Goal: Check status: Check status

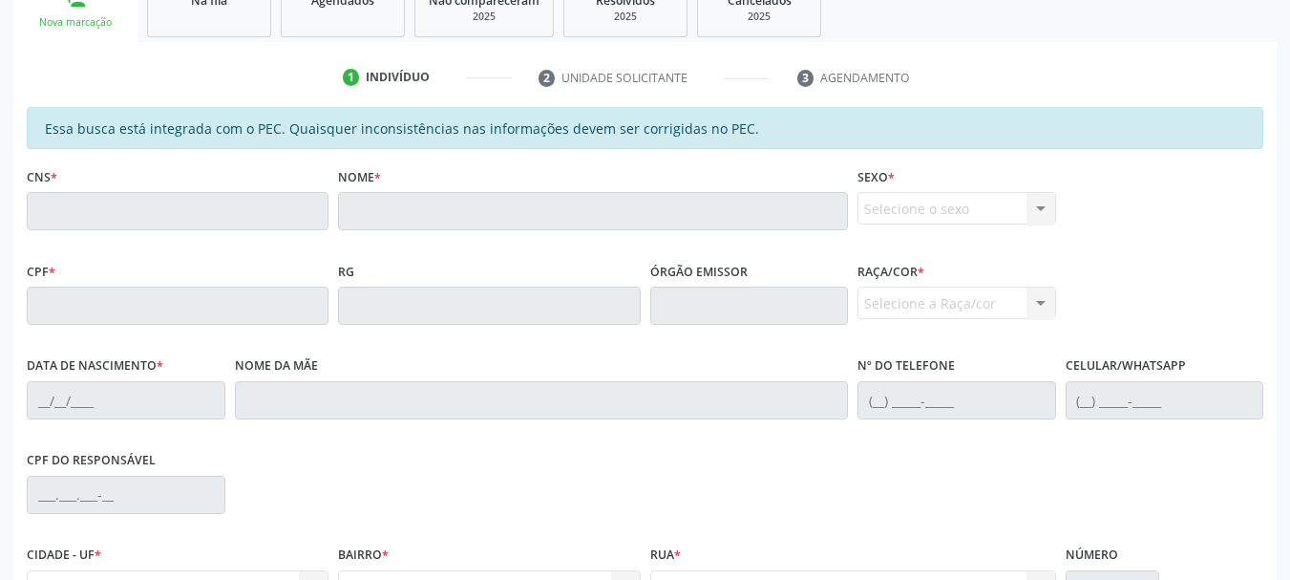
click at [382, 23] on link "Agendados" at bounding box center [343, 7] width 124 height 59
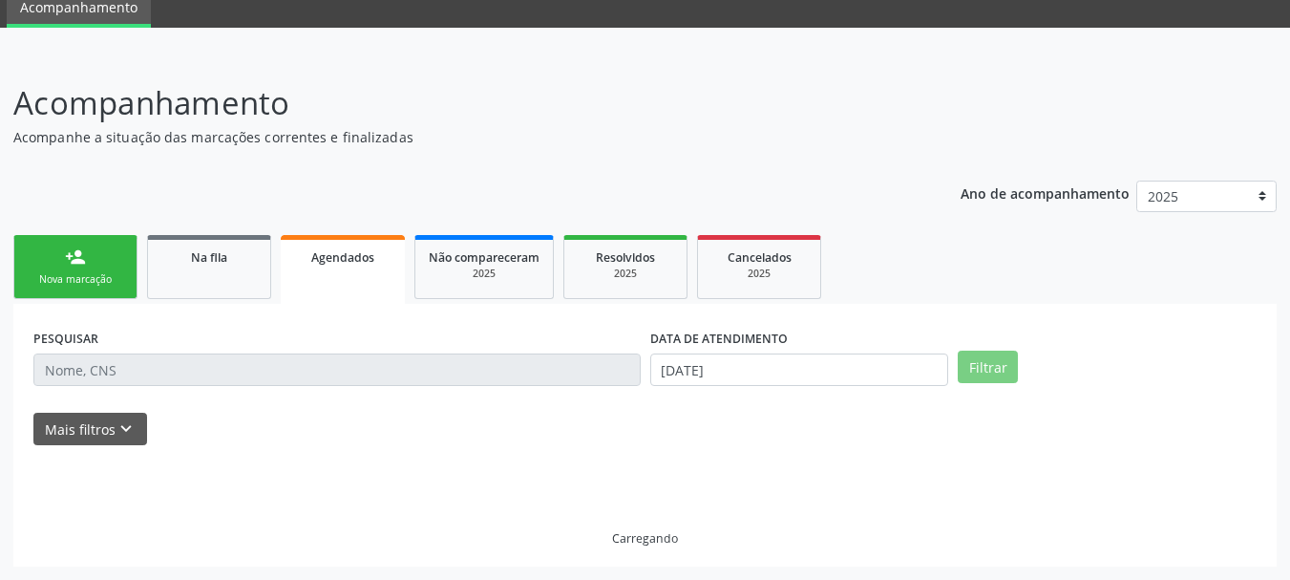
scroll to position [36, 0]
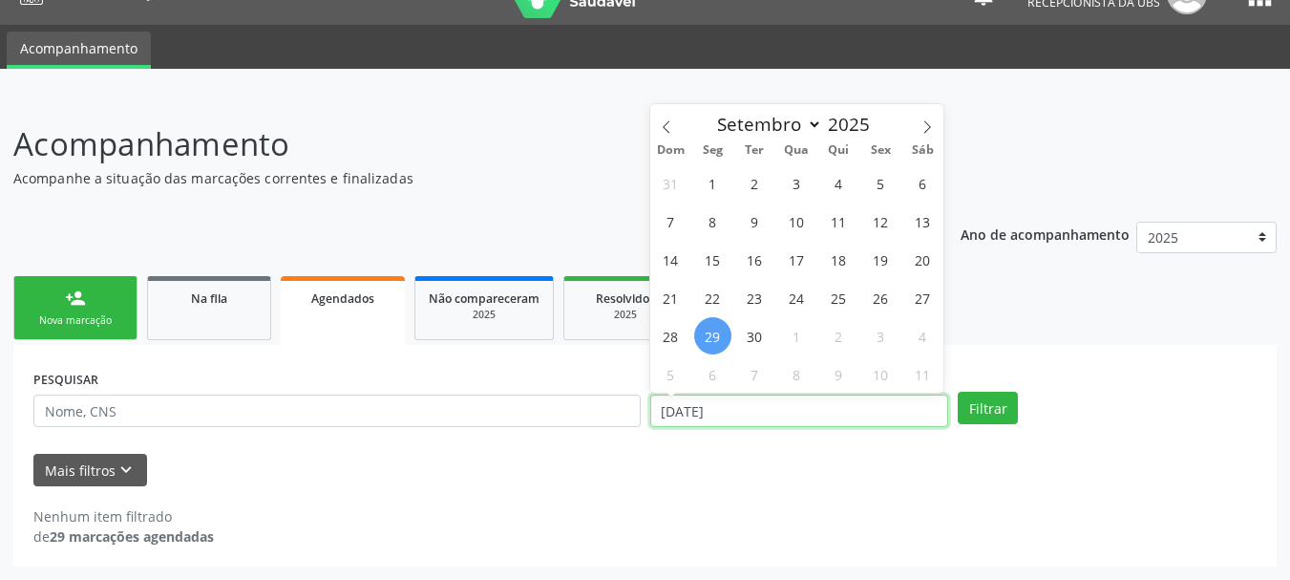
click at [832, 415] on input "[DATE]" at bounding box center [799, 410] width 299 height 32
click at [662, 120] on icon at bounding box center [666, 126] width 13 height 13
select select "6"
click at [741, 180] on span "1" at bounding box center [754, 182] width 37 height 37
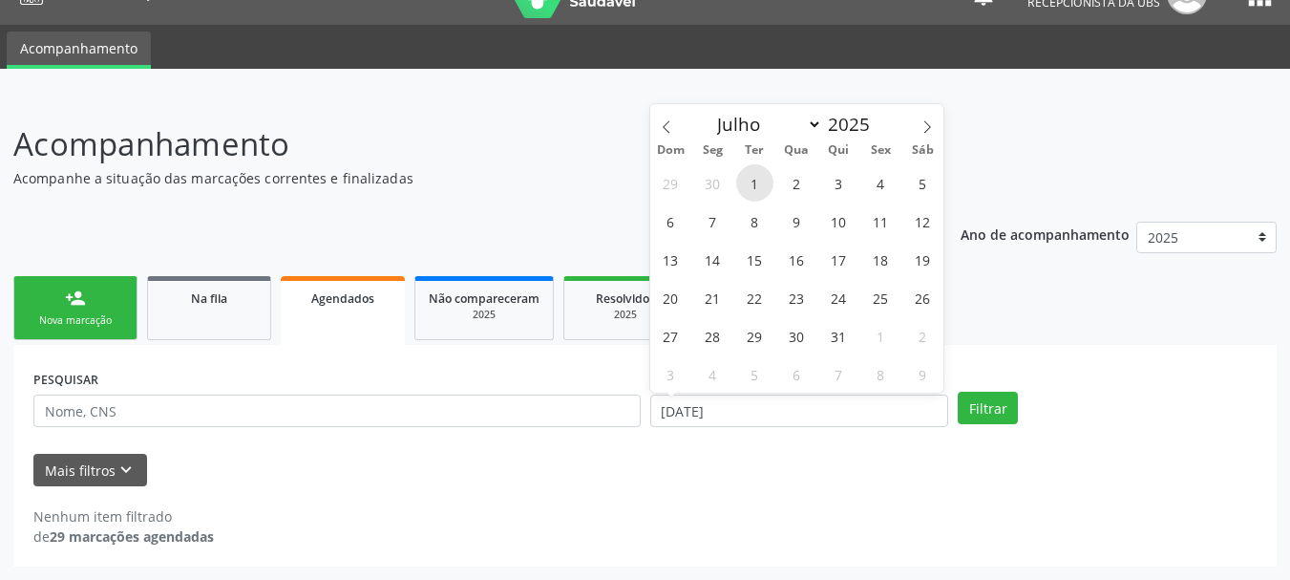
type input "[DATE]"
click at [918, 118] on span at bounding box center [927, 120] width 32 height 32
select select "8"
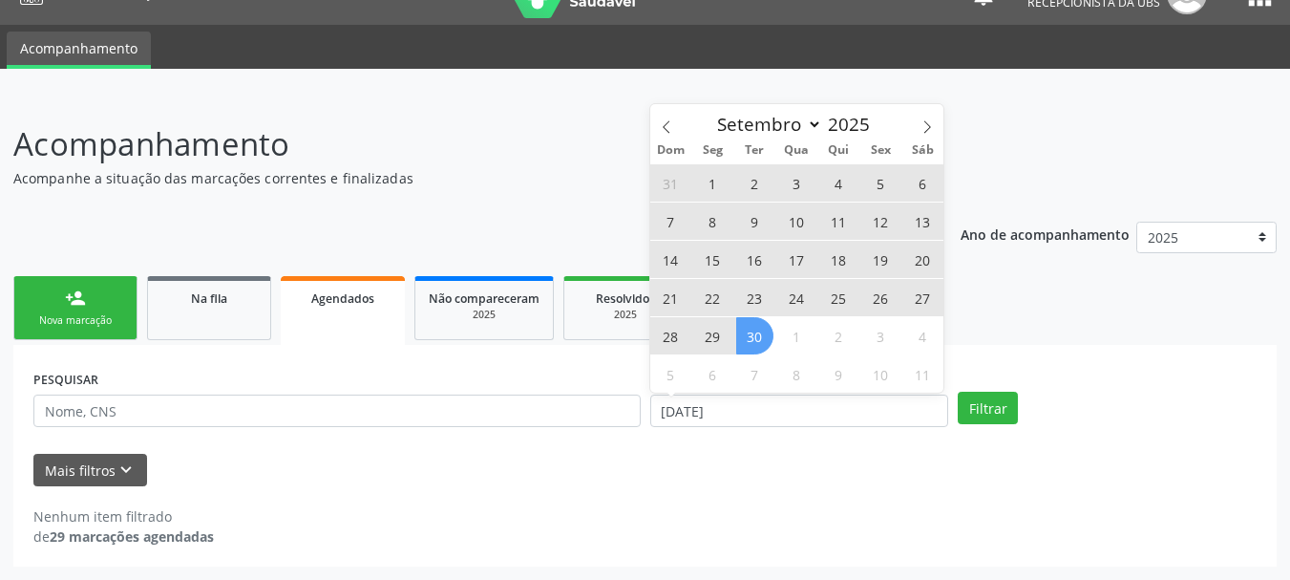
click at [758, 329] on span "30" at bounding box center [754, 335] width 37 height 37
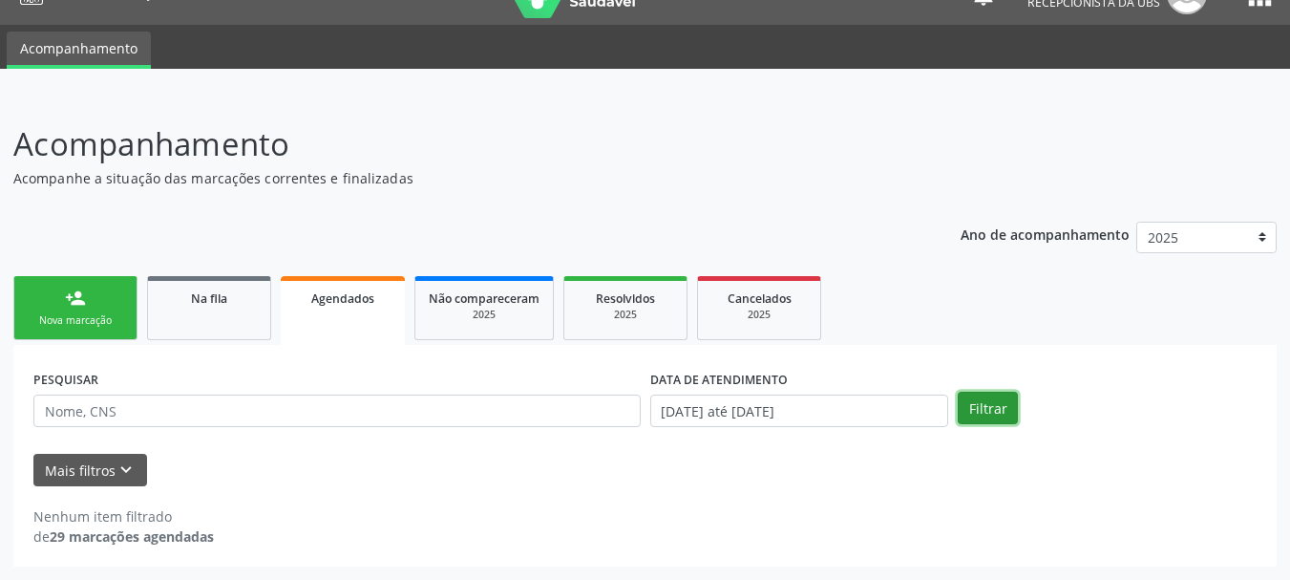
click at [977, 405] on button "Filtrar" at bounding box center [988, 407] width 60 height 32
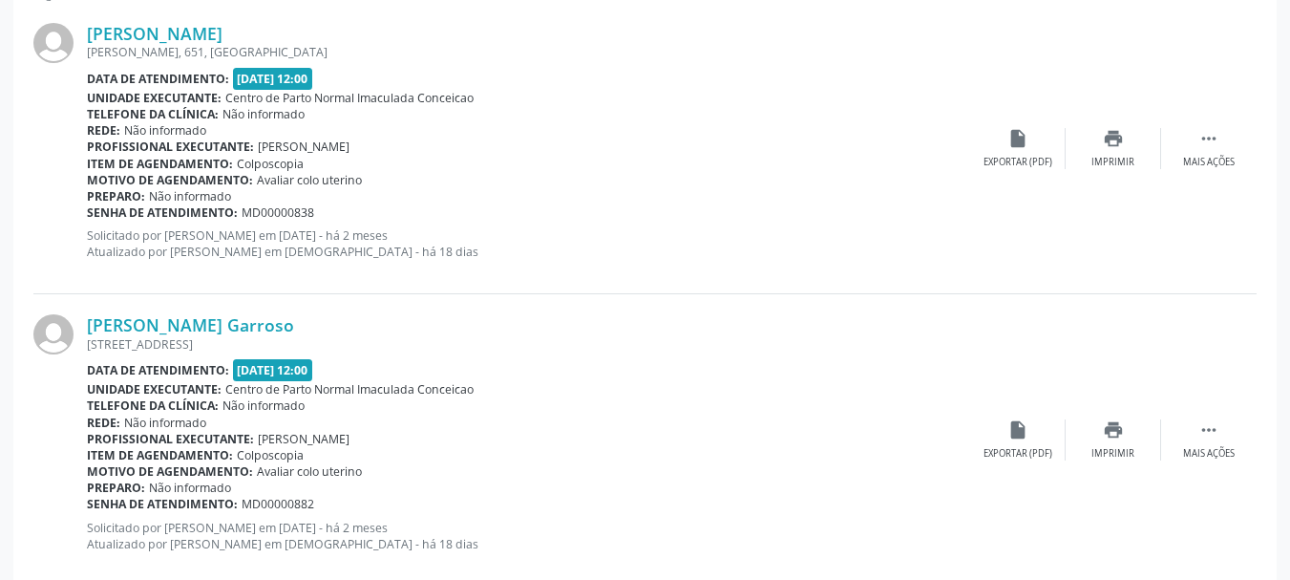
scroll to position [214, 0]
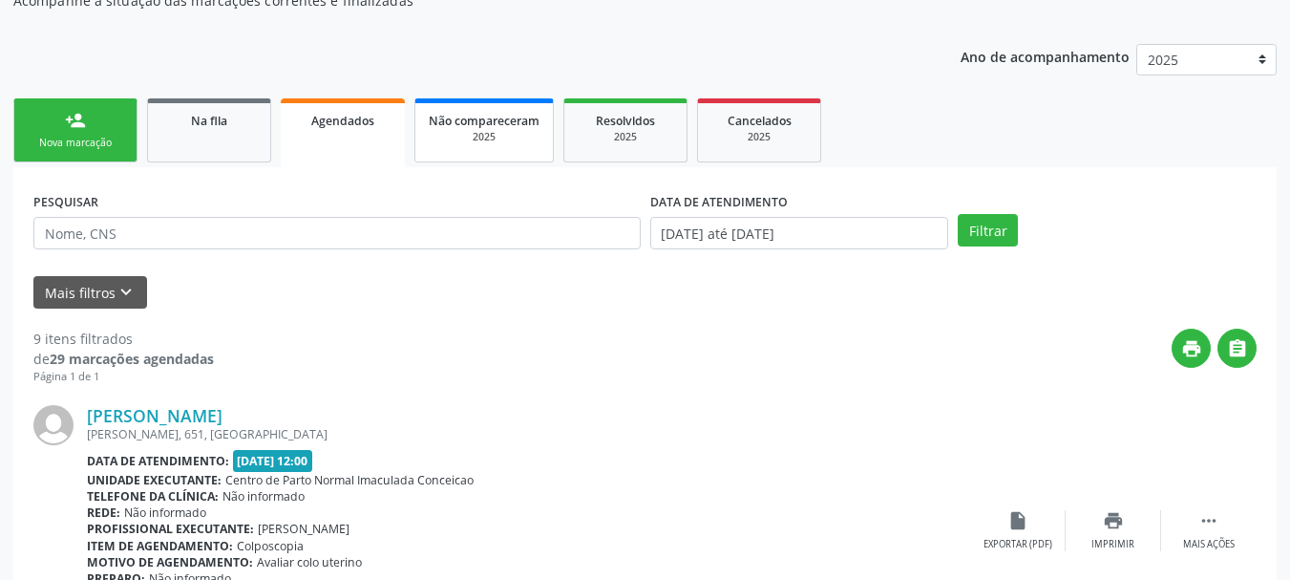
click at [512, 123] on span "Não compareceram" at bounding box center [484, 121] width 111 height 16
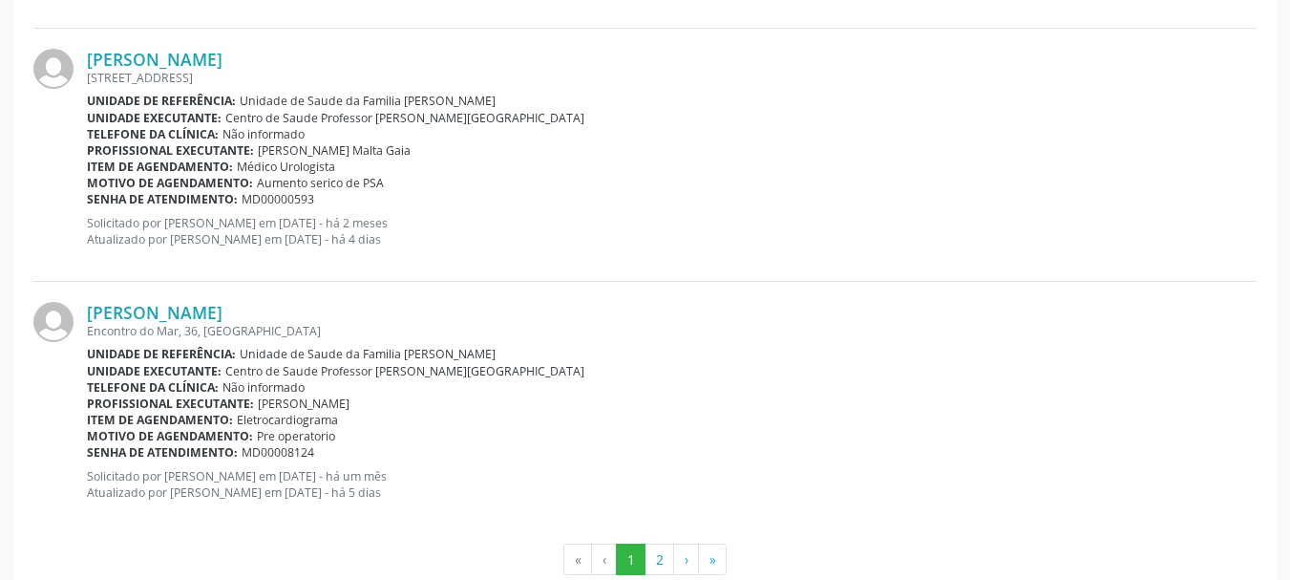
scroll to position [3884, 0]
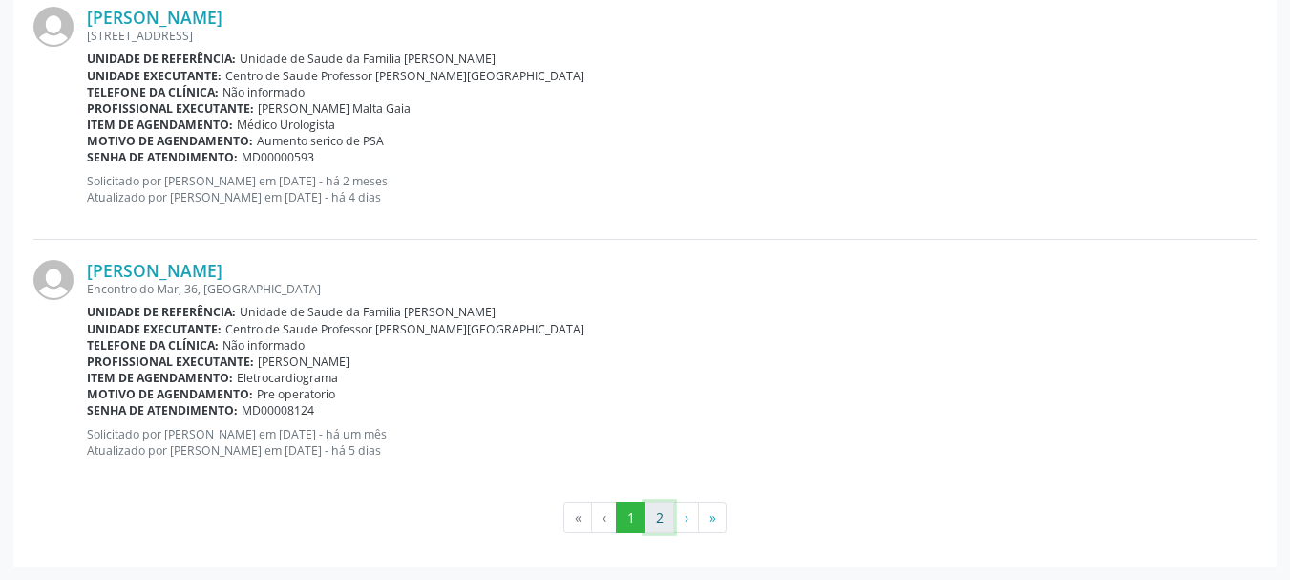
click at [657, 514] on button "2" at bounding box center [659, 517] width 30 height 32
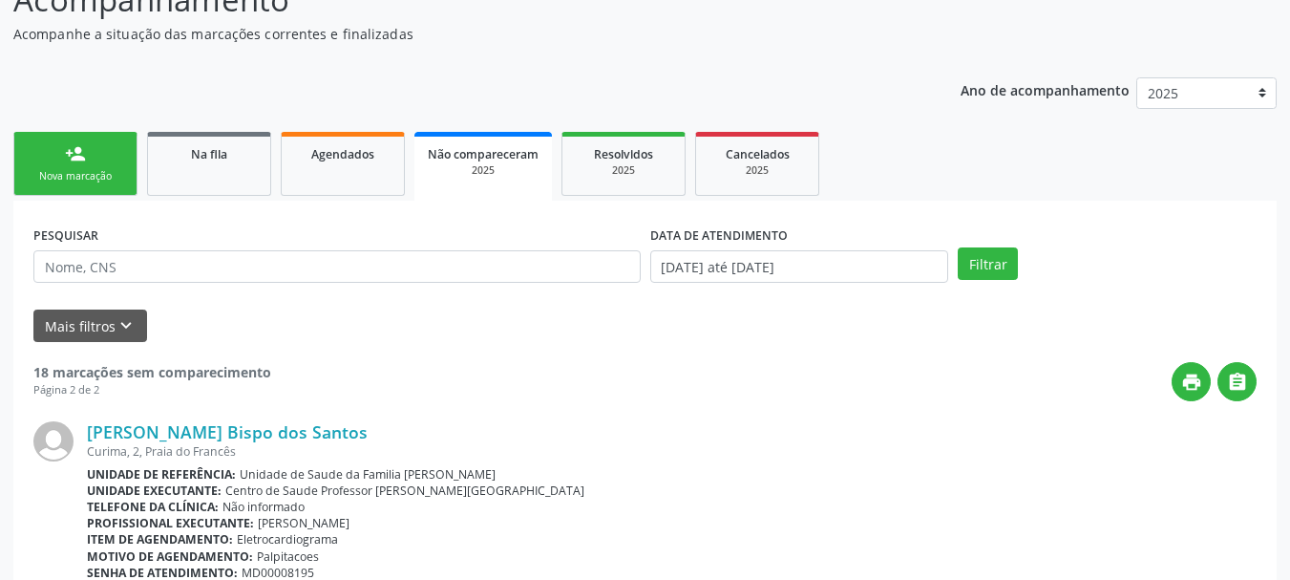
scroll to position [85, 0]
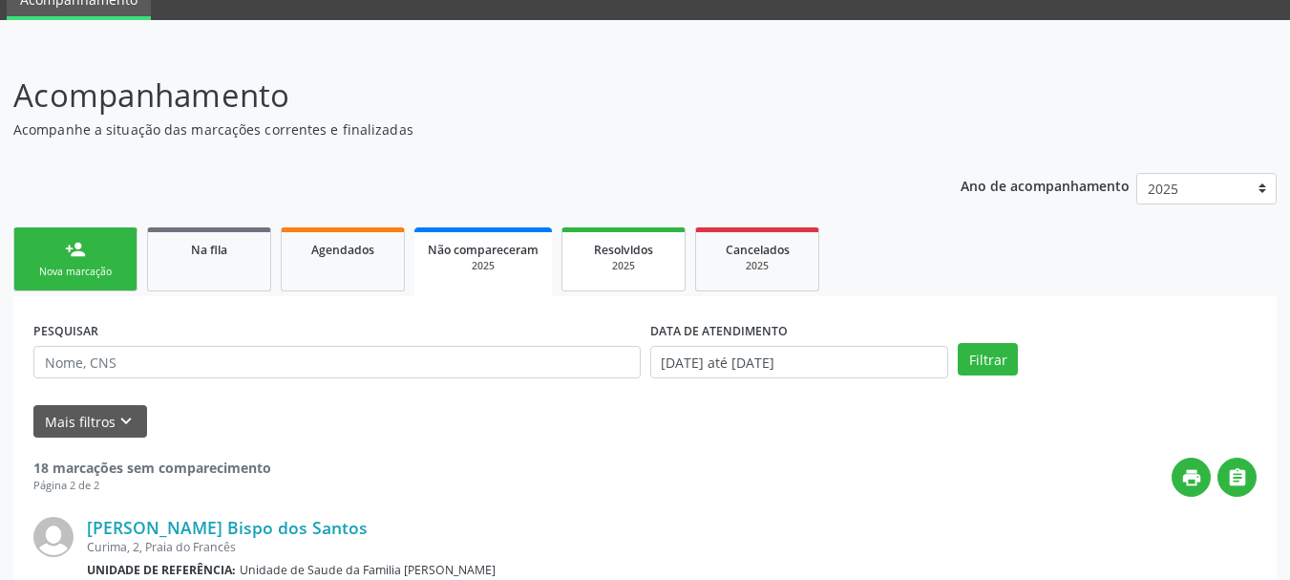
click at [639, 261] on div "2025" at bounding box center [623, 266] width 95 height 14
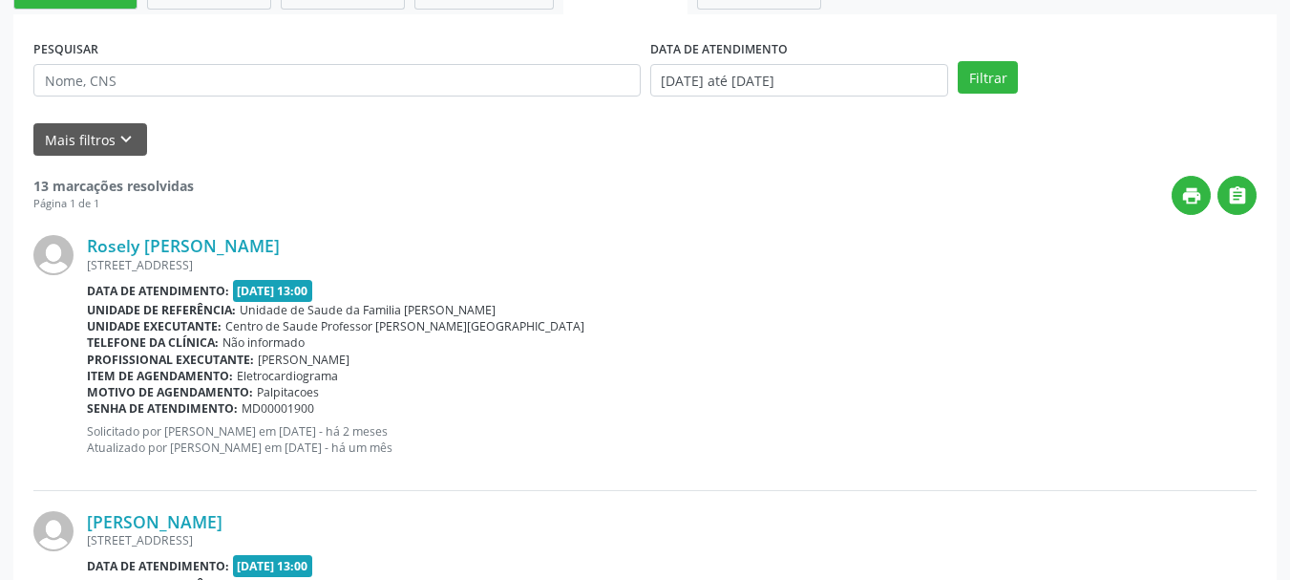
scroll to position [271, 0]
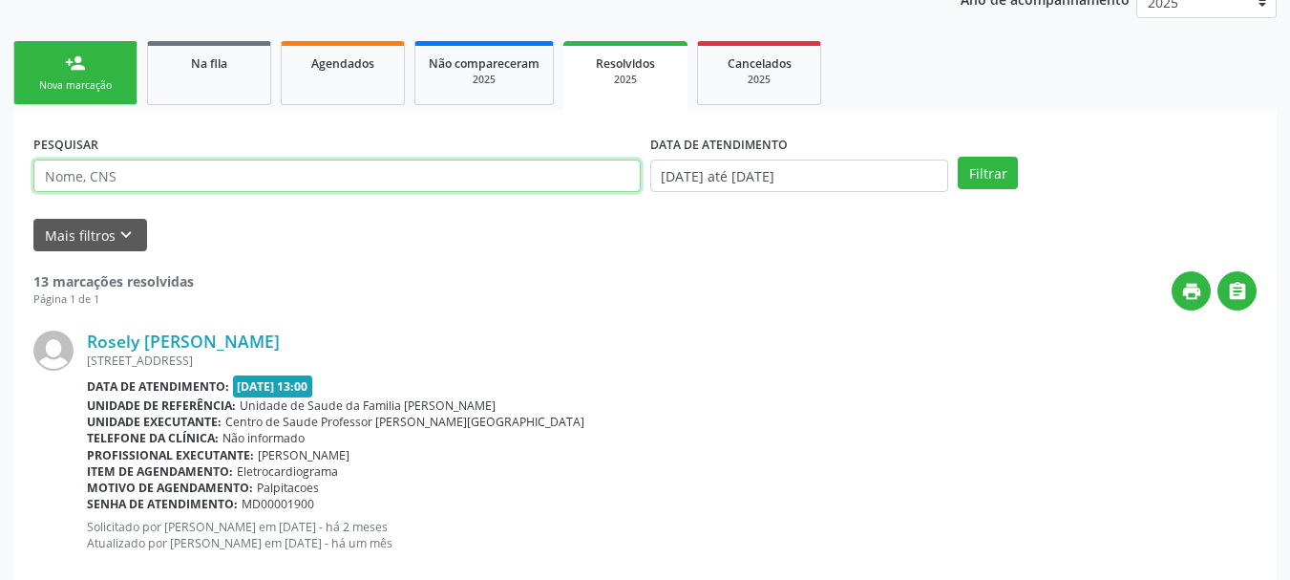
click at [158, 174] on input "text" at bounding box center [336, 175] width 607 height 32
paste input "063.419.614-64"
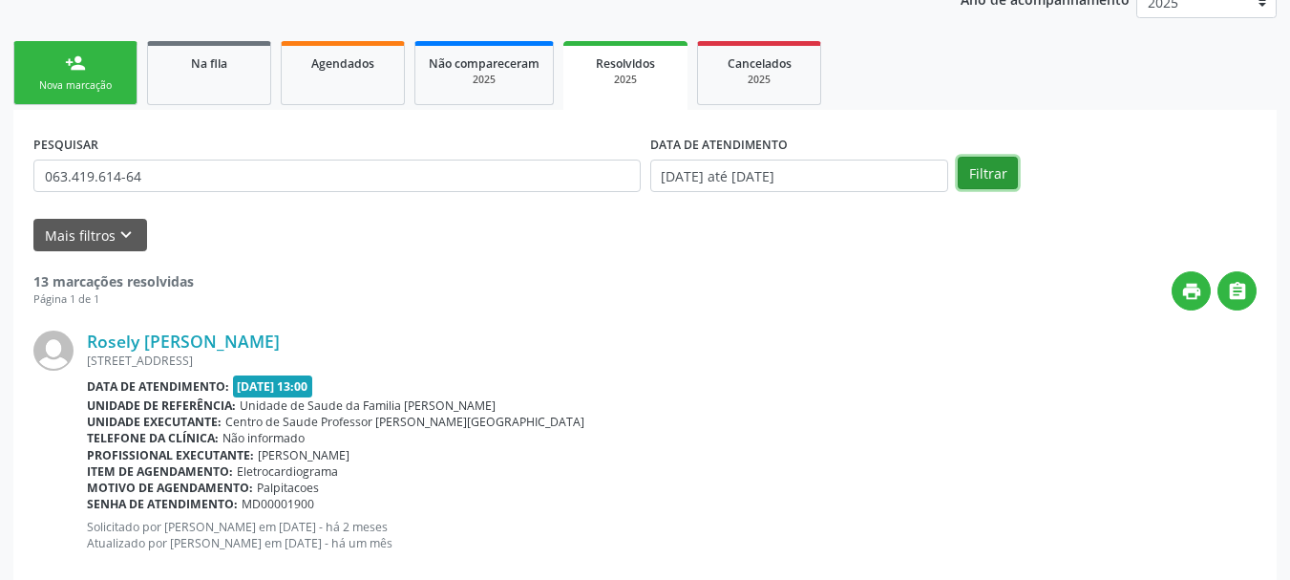
click at [963, 175] on button "Filtrar" at bounding box center [988, 173] width 60 height 32
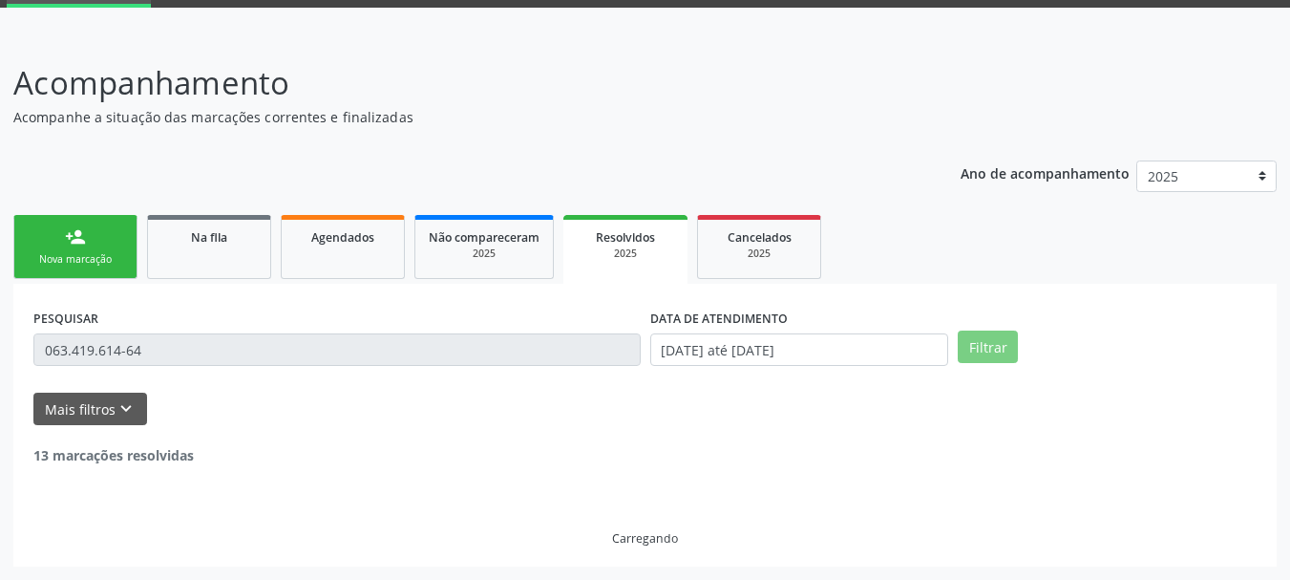
scroll to position [36, 0]
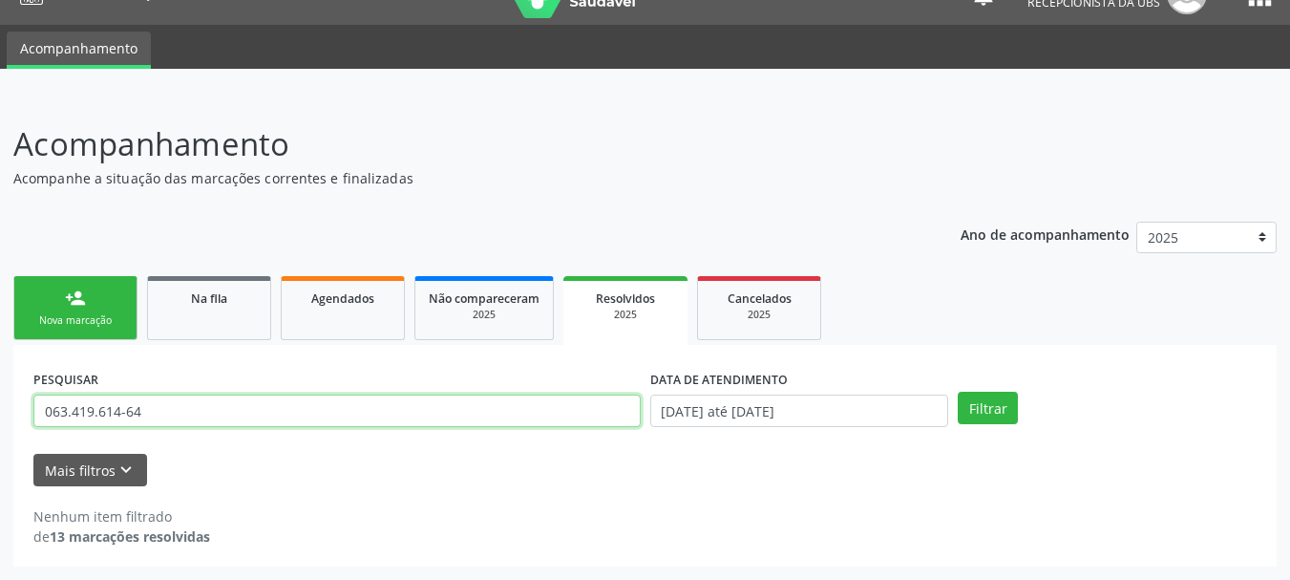
click at [125, 411] on input "063.419.614-64" at bounding box center [336, 410] width 607 height 32
click at [102, 413] on input "063.419.61464" at bounding box center [336, 410] width 607 height 32
click at [100, 416] on input "063.419.61464" at bounding box center [336, 410] width 607 height 32
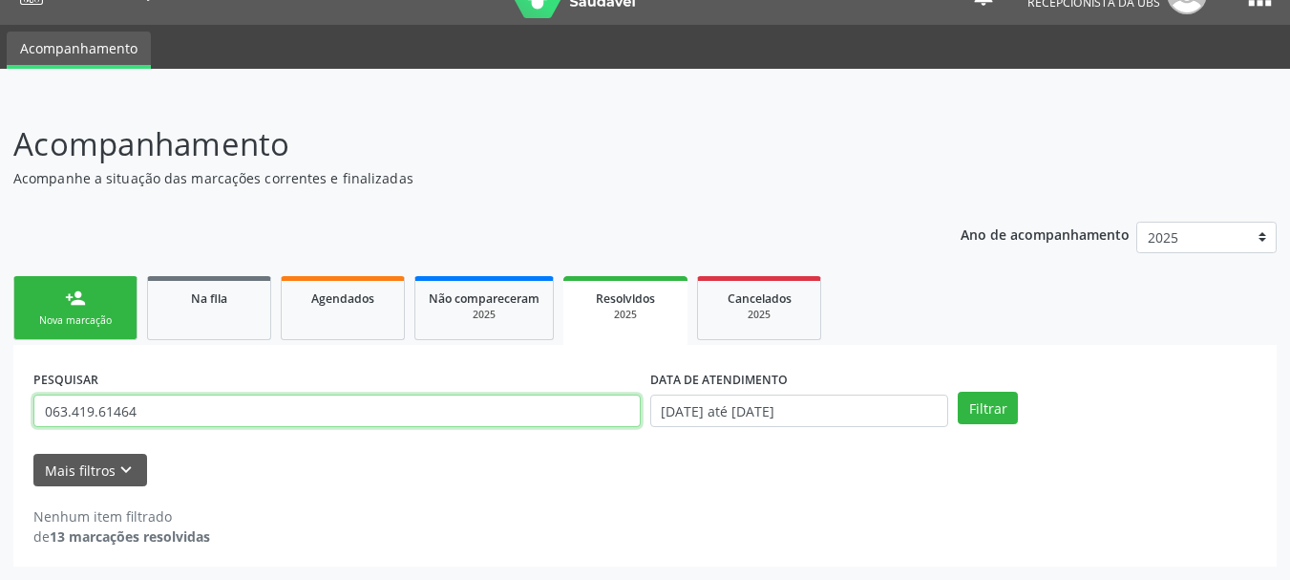
click at [96, 409] on input "063.419.61464" at bounding box center [336, 410] width 607 height 32
click at [73, 411] on input "063.41961464" at bounding box center [336, 410] width 607 height 32
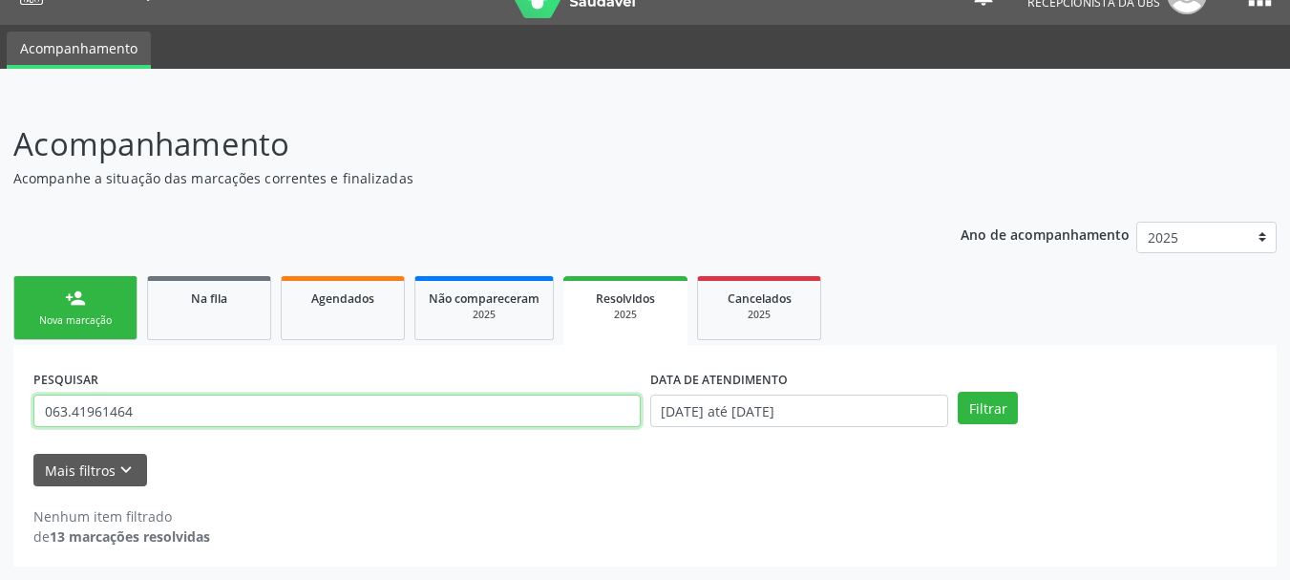
click at [73, 411] on input "063.41961464" at bounding box center [336, 410] width 607 height 32
type input "06341961464"
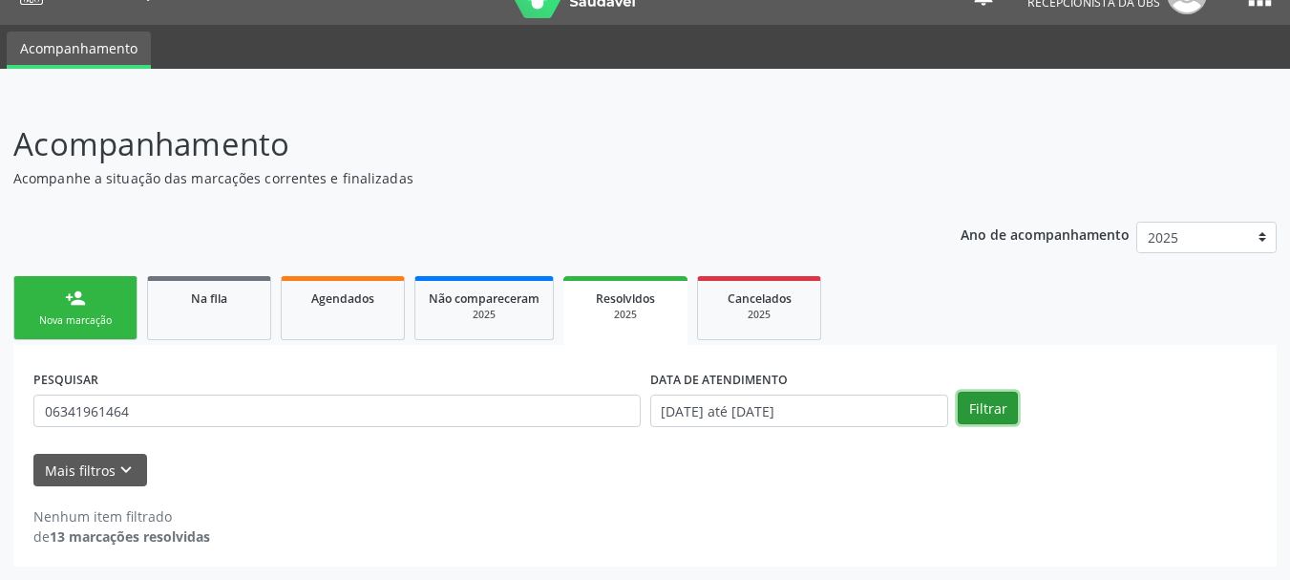
click at [988, 416] on button "Filtrar" at bounding box center [988, 407] width 60 height 32
click at [106, 330] on link "person_add Nova marcação" at bounding box center [75, 308] width 124 height 64
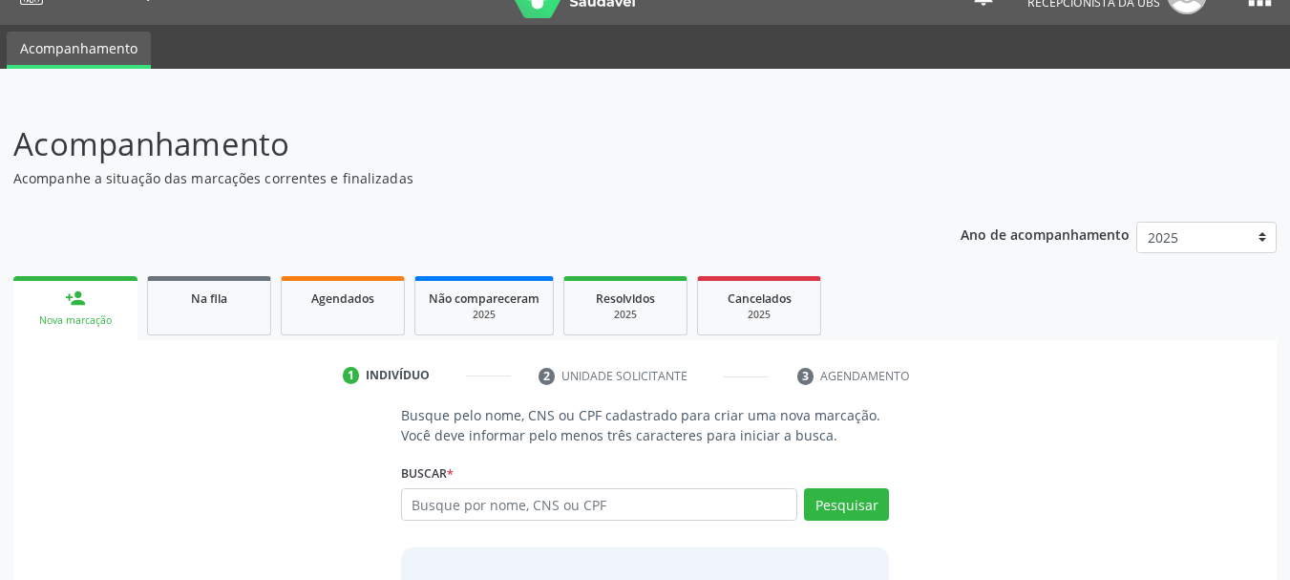
click at [474, 486] on div "Buscar * Busque por nome, CNS ou CPF Nenhum resultado encontrado para: " " Digi…" at bounding box center [645, 495] width 489 height 74
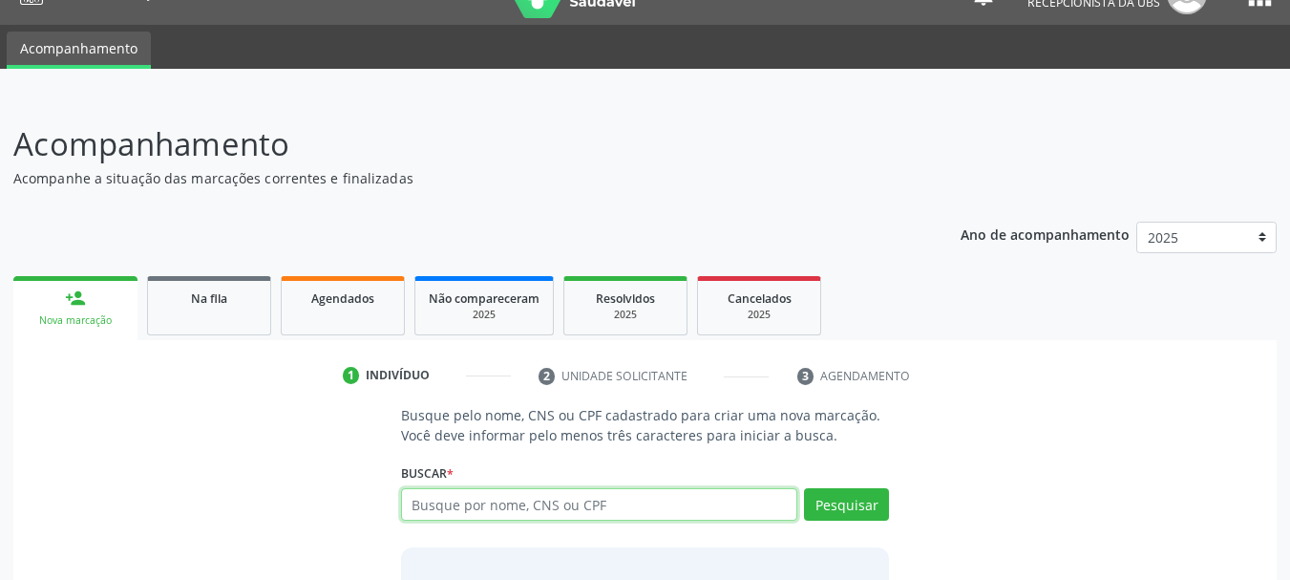
click at [474, 497] on input "text" at bounding box center [599, 504] width 397 height 32
paste input "063.419.614-64"
type input "063.419.614-64"
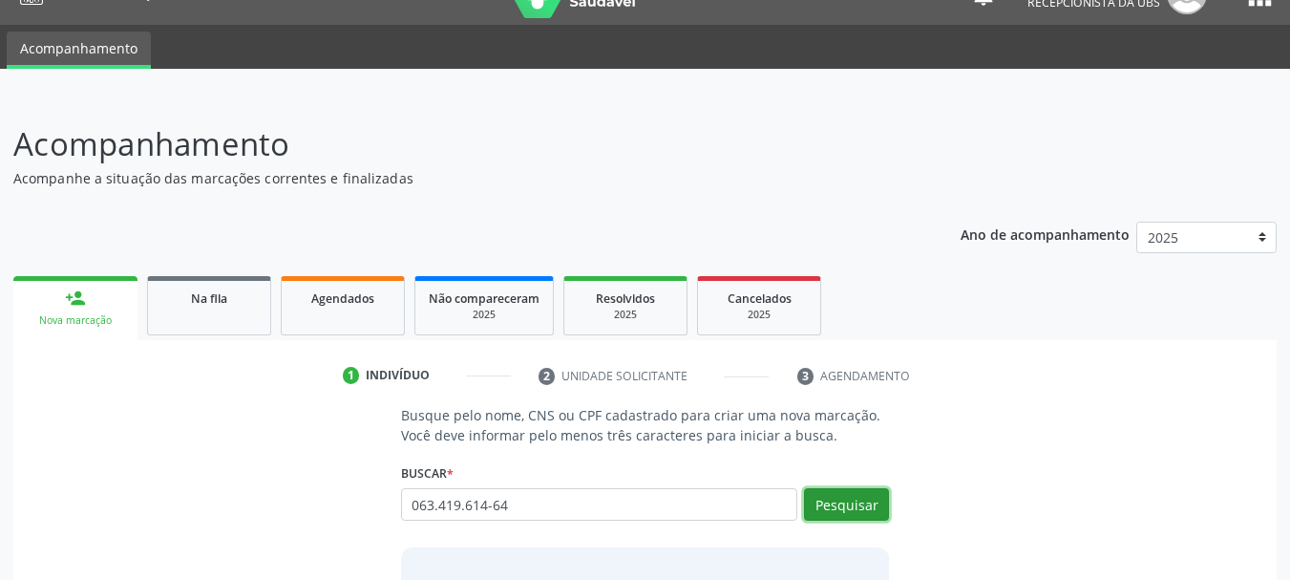
click at [850, 504] on button "Pesquisar" at bounding box center [846, 504] width 85 height 32
type input "063.419.614-64"
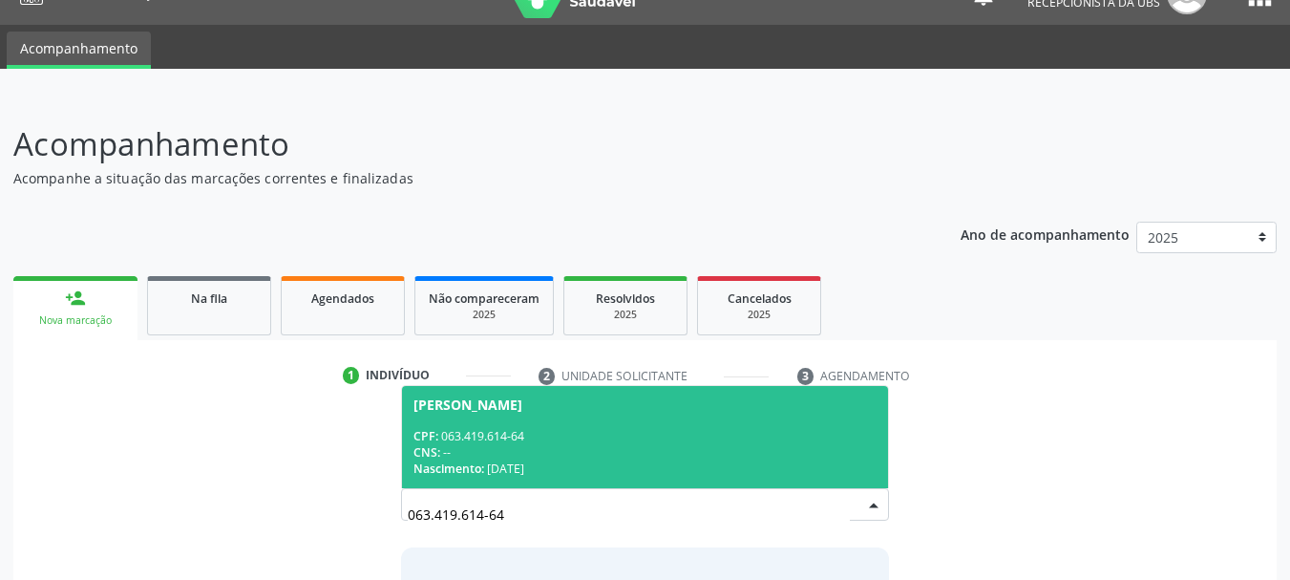
click at [553, 416] on span "[PERSON_NAME] CPF: 063.419.614-64 CNS: -- Nascimento: [DATE]" at bounding box center [645, 437] width 487 height 102
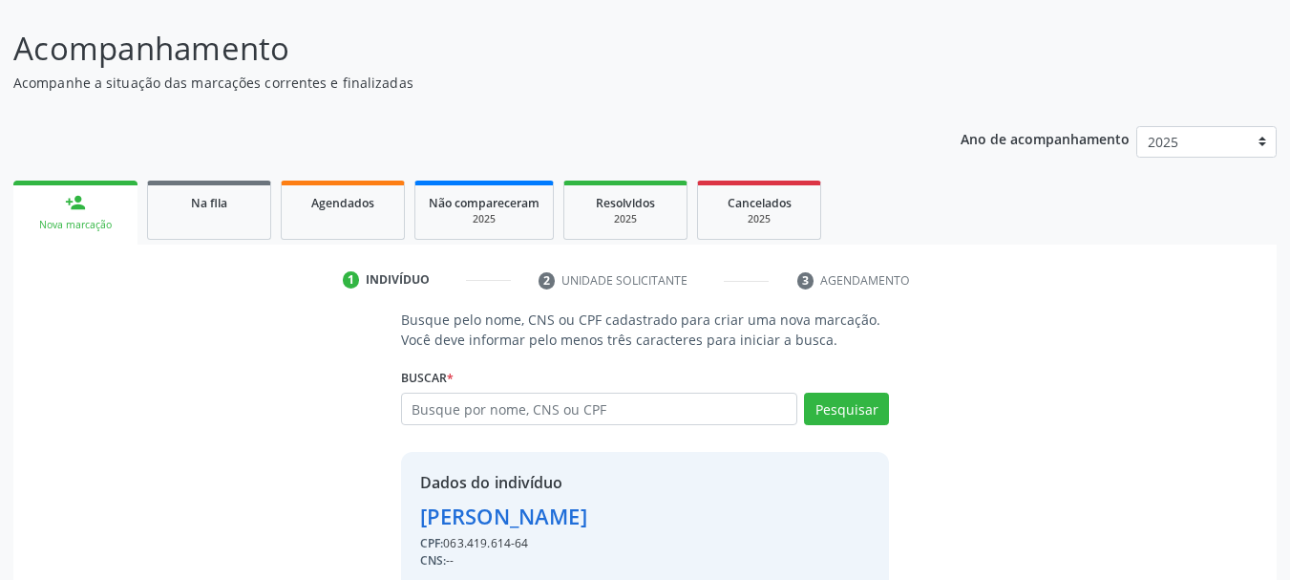
scroll to position [213, 0]
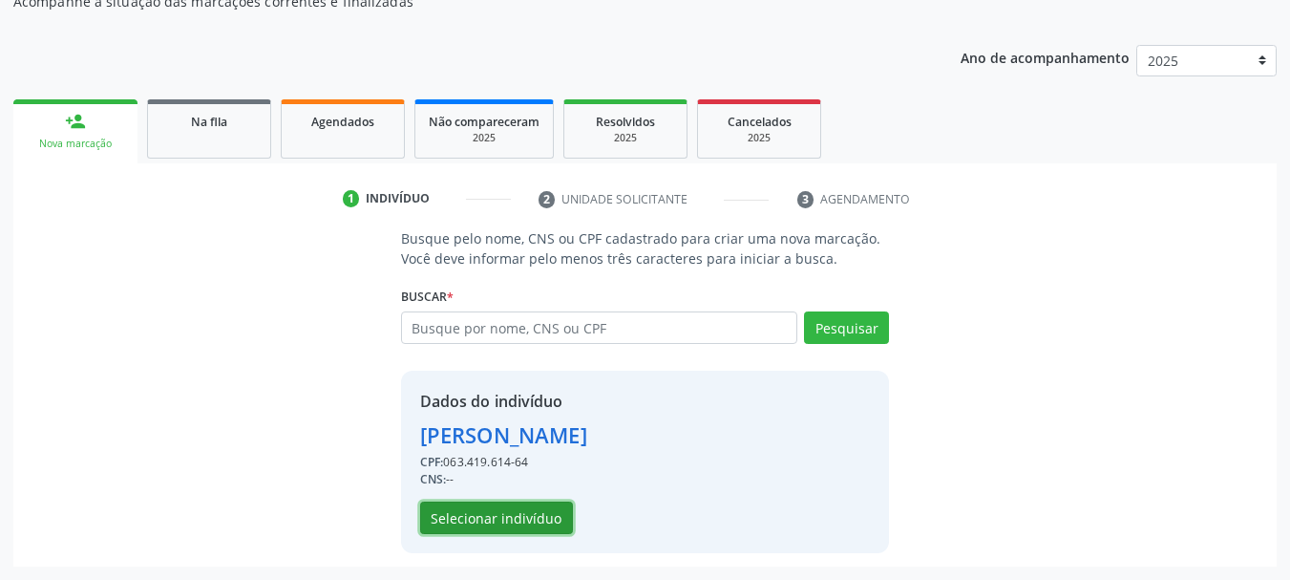
click at [540, 514] on button "Selecionar indivíduo" at bounding box center [496, 517] width 153 height 32
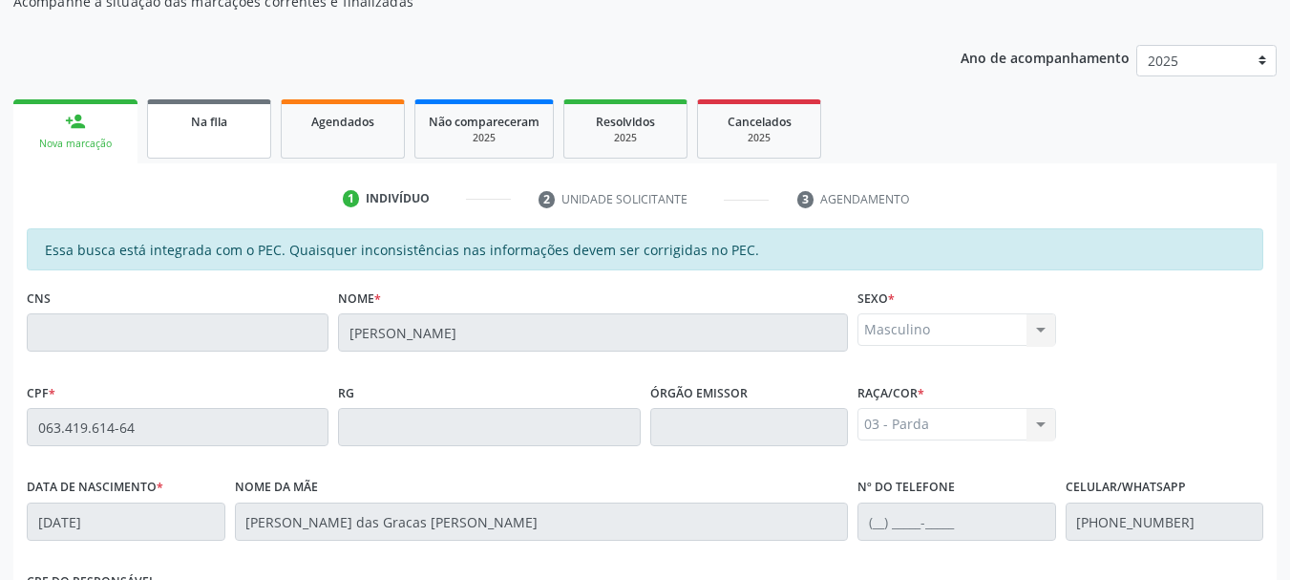
click at [210, 121] on span "Na fila" at bounding box center [209, 122] width 36 height 16
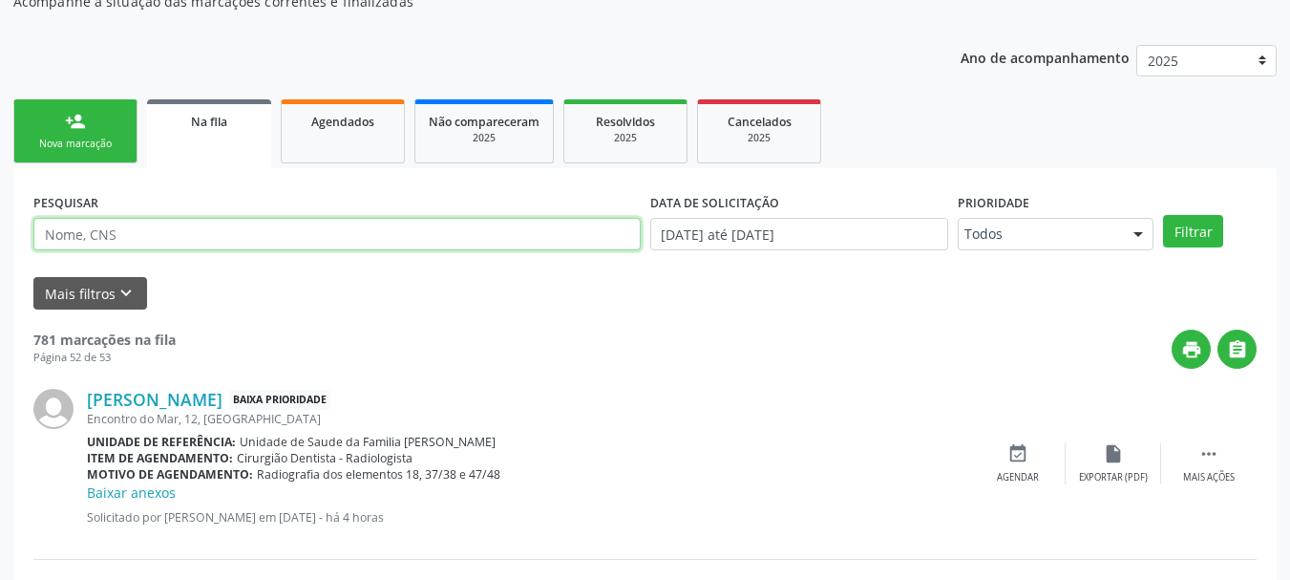
click at [111, 243] on input "text" at bounding box center [336, 234] width 607 height 32
paste input "[PERSON_NAME]"
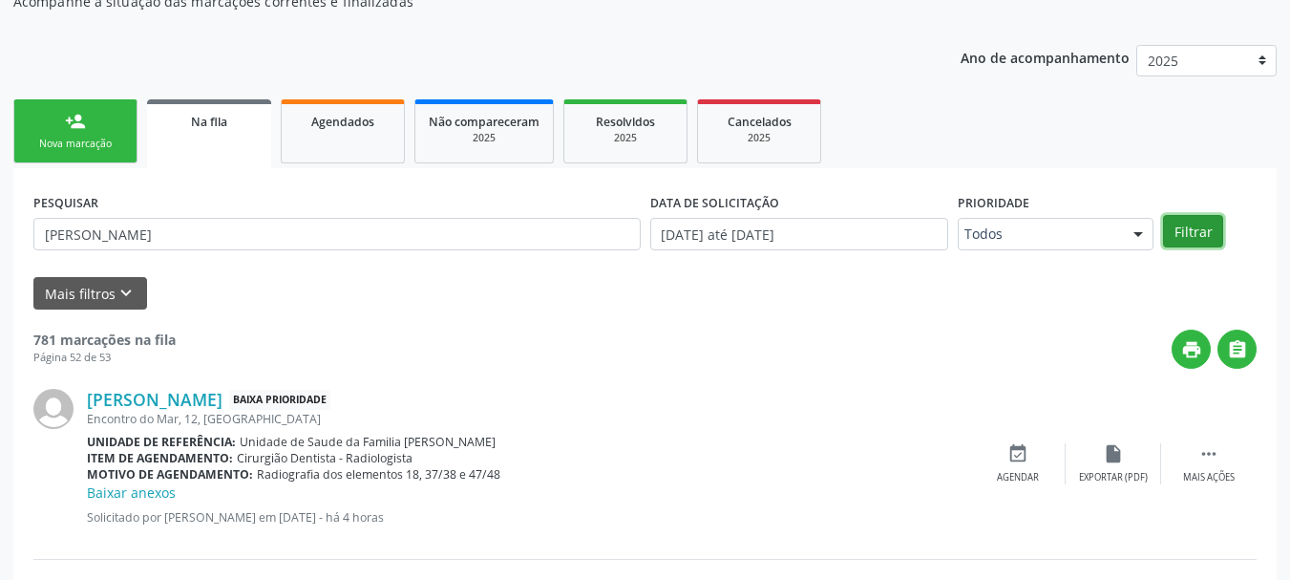
click at [1204, 219] on button "Filtrar" at bounding box center [1193, 231] width 60 height 32
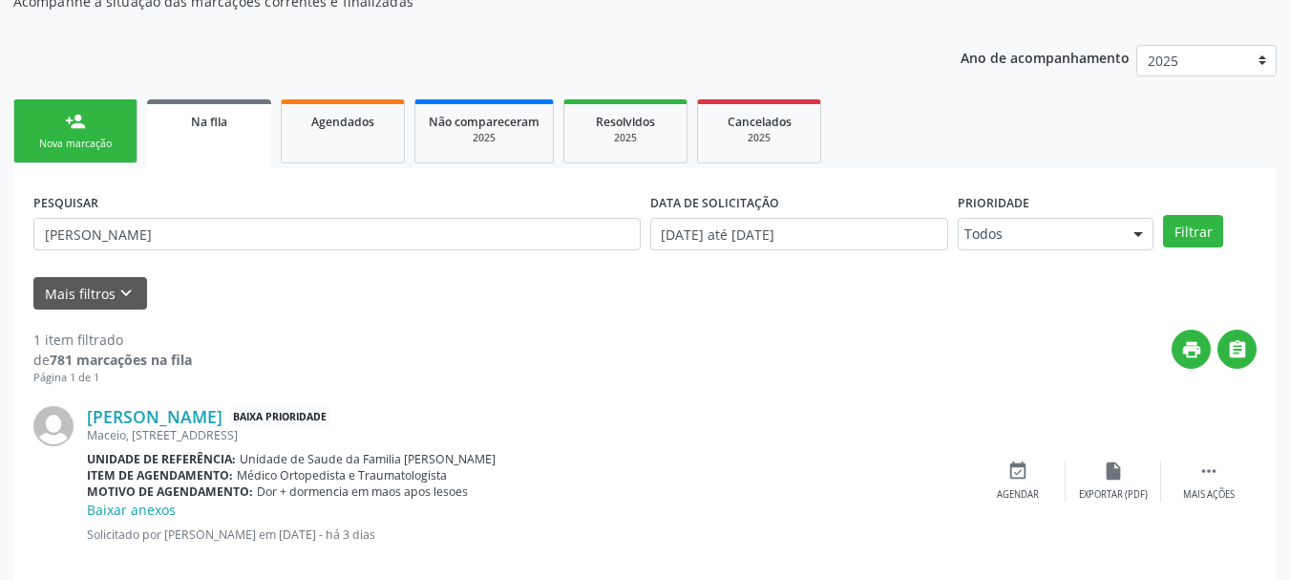
scroll to position [243, 0]
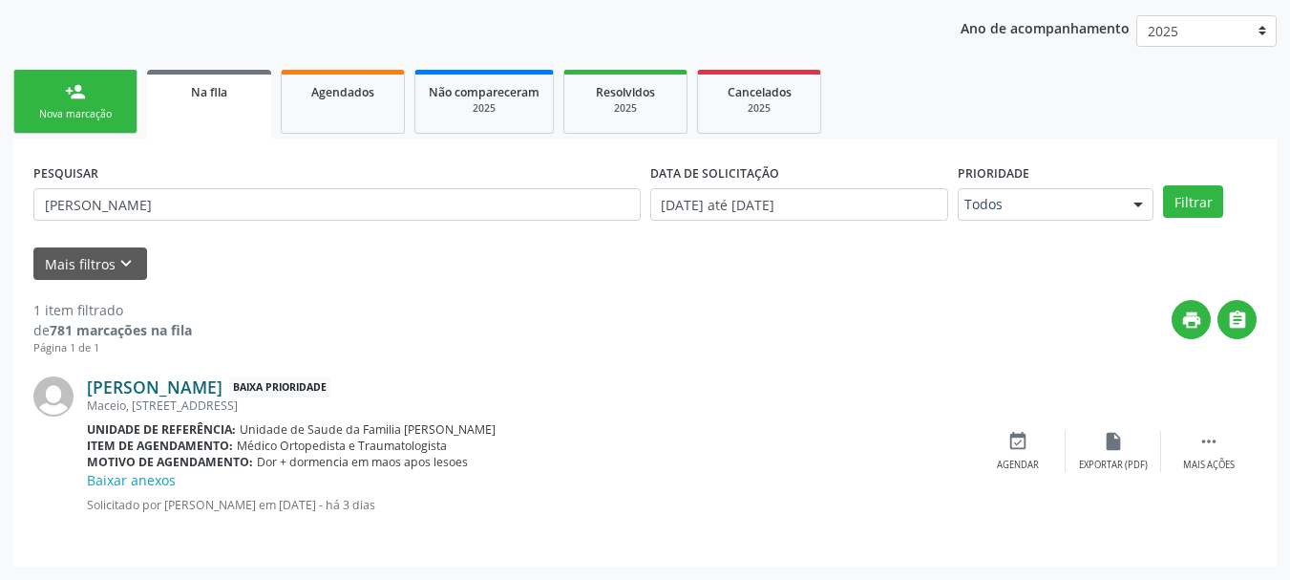
click at [222, 389] on link "[PERSON_NAME]" at bounding box center [155, 386] width 136 height 21
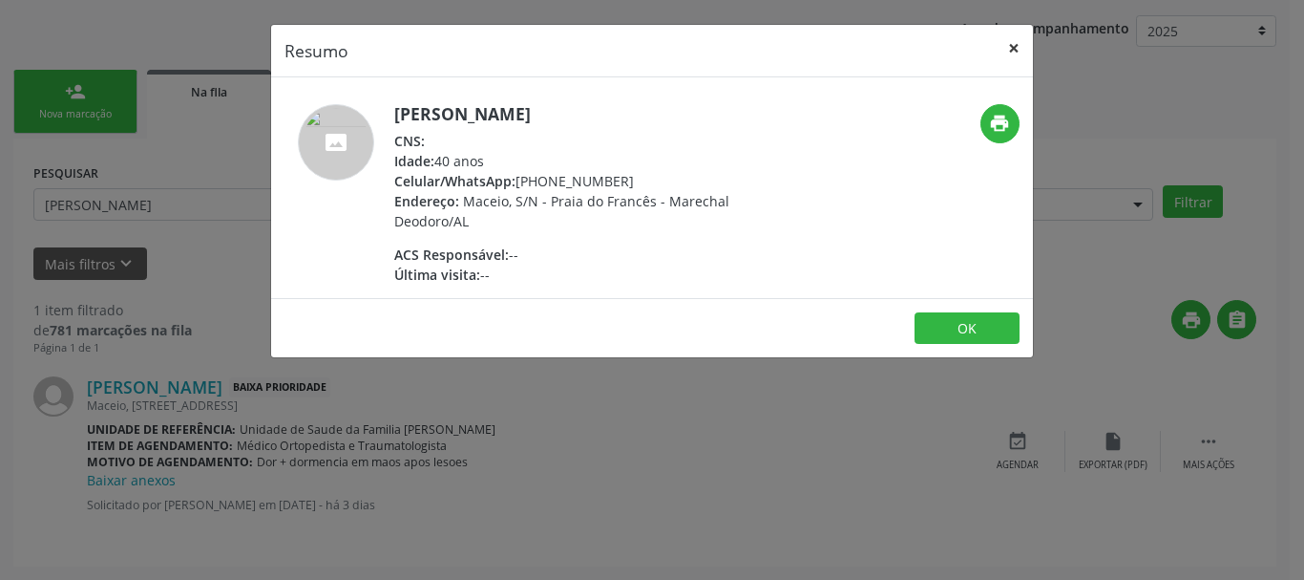
click at [1013, 52] on button "×" at bounding box center [1014, 48] width 38 height 47
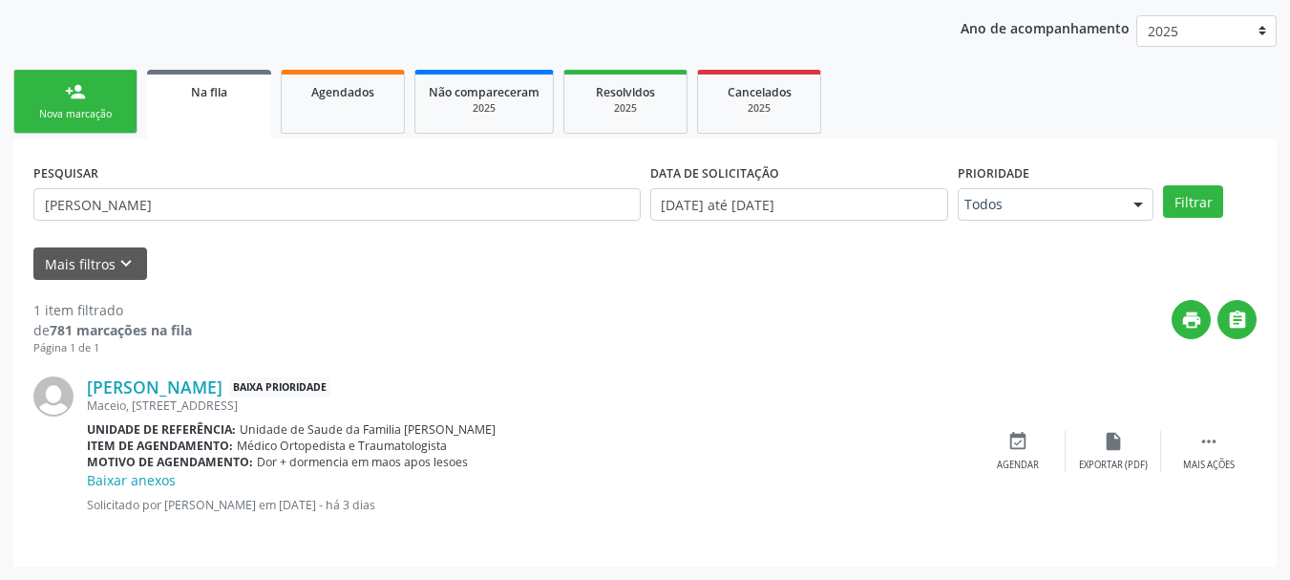
click at [282, 231] on div "PESQUISAR [PERSON_NAME]" at bounding box center [337, 195] width 617 height 74
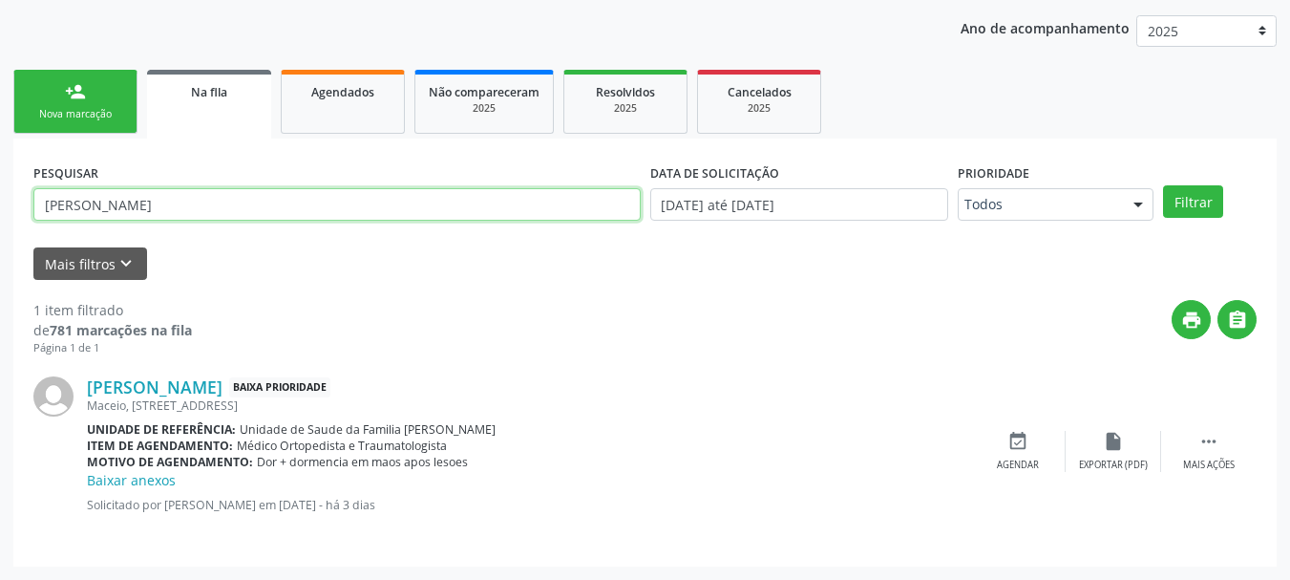
click at [296, 205] on input "[PERSON_NAME]" at bounding box center [336, 204] width 607 height 32
type input "J"
click at [194, 210] on input "text" at bounding box center [336, 204] width 607 height 32
type input "[PERSON_NAME]"
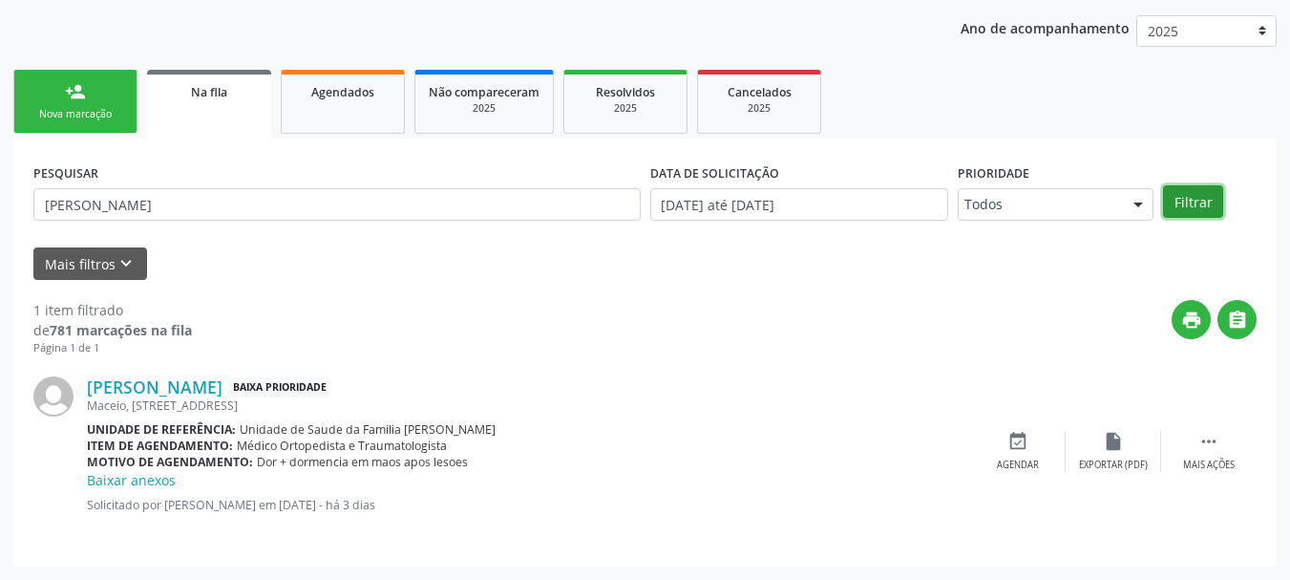
click at [1199, 204] on button "Filtrar" at bounding box center [1193, 201] width 60 height 32
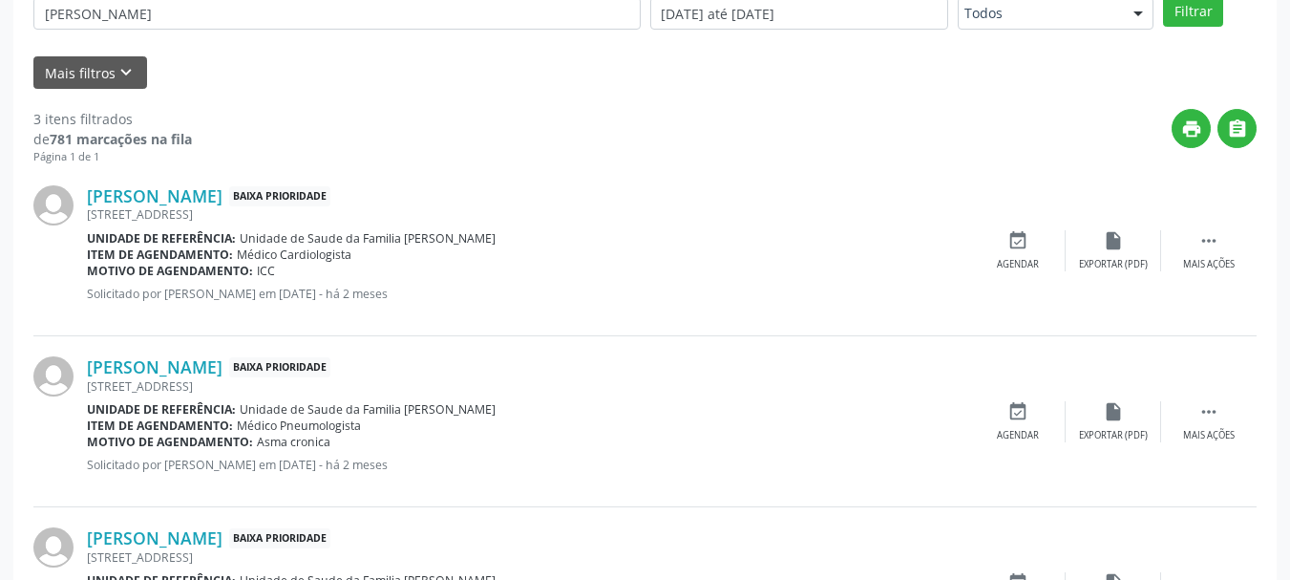
scroll to position [529, 0]
